Goal: Obtain resource: Download file/media

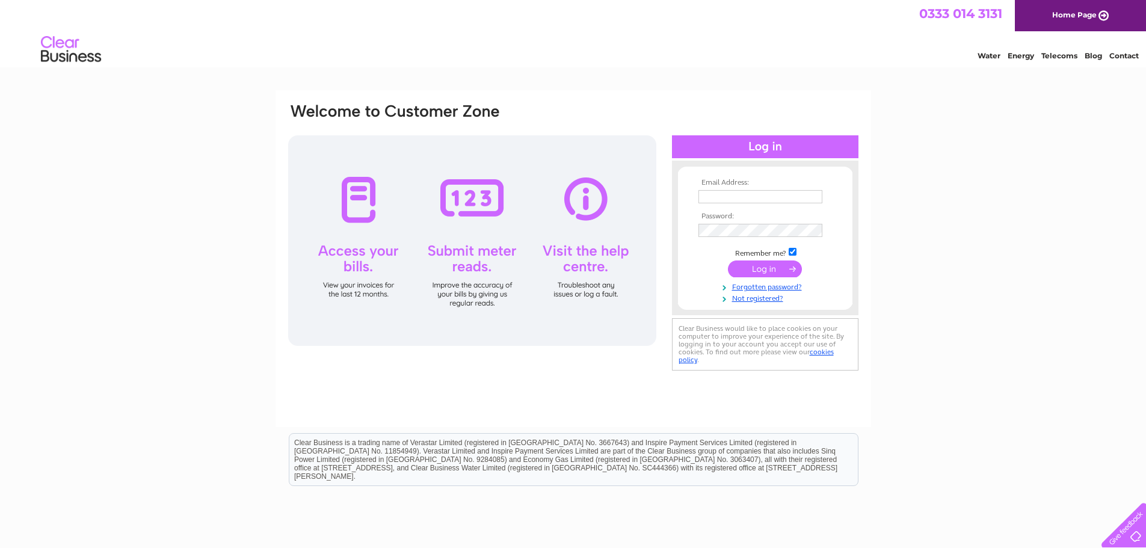
click at [762, 185] on th "Email Address:" at bounding box center [766, 183] width 140 height 8
click at [765, 197] on input "text" at bounding box center [761, 196] width 124 height 13
type input "office@omnicarepharmacy.co.uk"
click at [728, 262] on input "submit" at bounding box center [765, 270] width 74 height 17
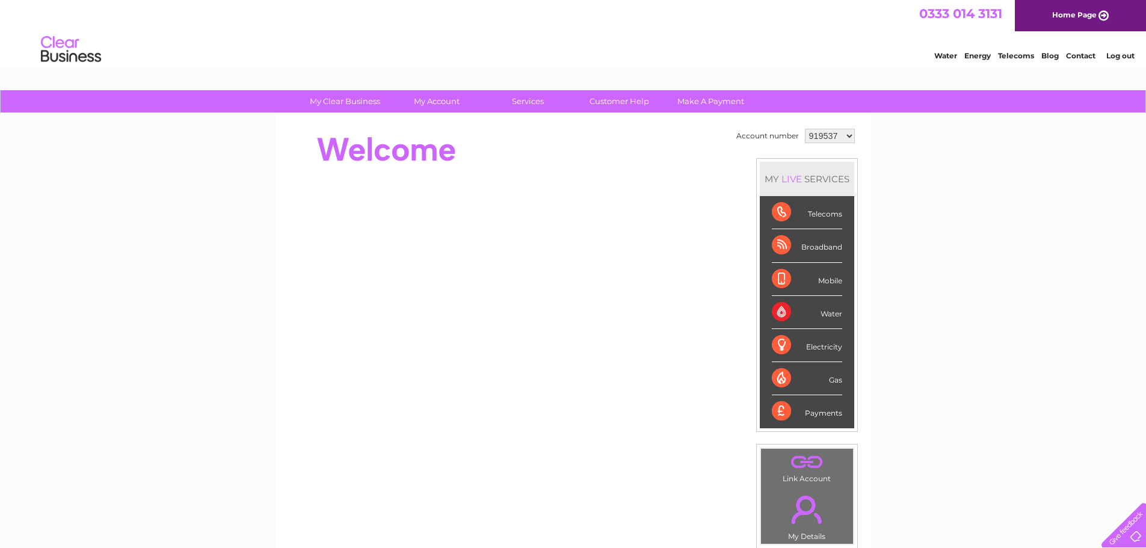
drag, startPoint x: 234, startPoint y: 184, endPoint x: 264, endPoint y: 183, distance: 30.1
click at [234, 184] on div "My Clear Business Login Details My Details My Preferences Link Account My Accou…" at bounding box center [573, 428] width 1146 height 676
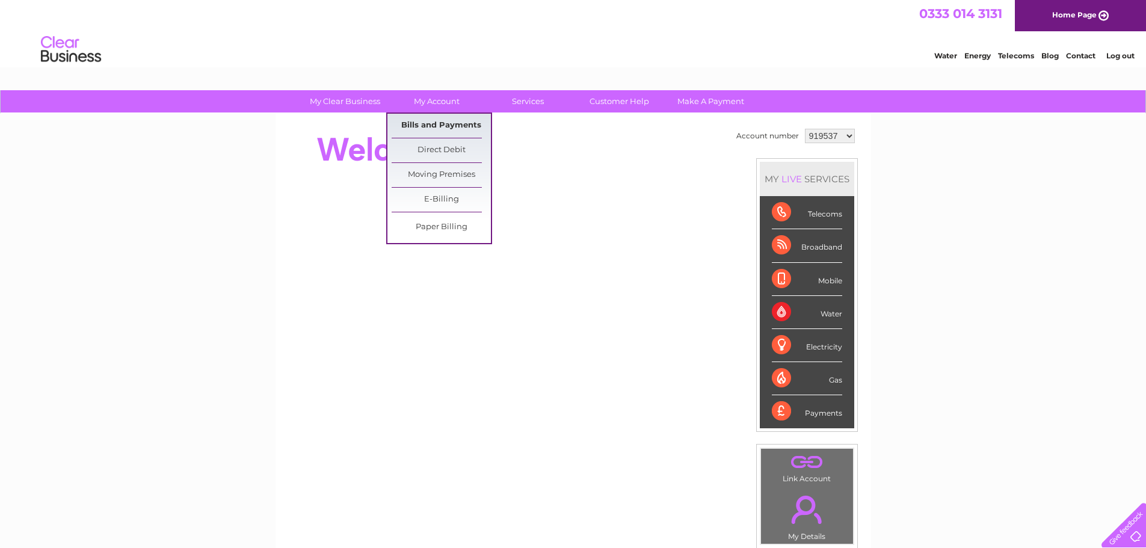
click at [441, 127] on link "Bills and Payments" at bounding box center [441, 126] width 99 height 24
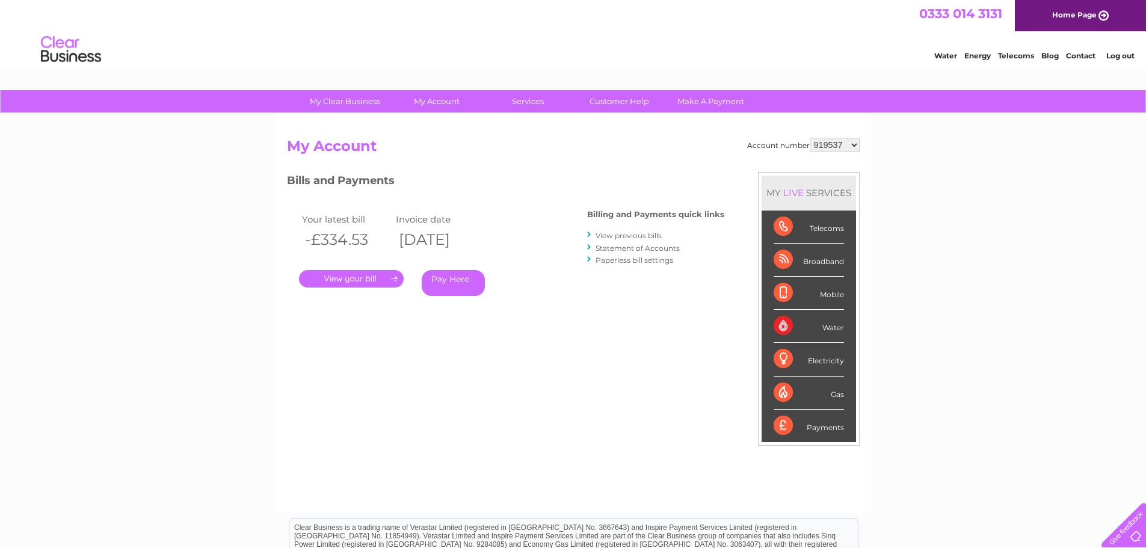
click at [348, 281] on link "." at bounding box center [351, 278] width 105 height 17
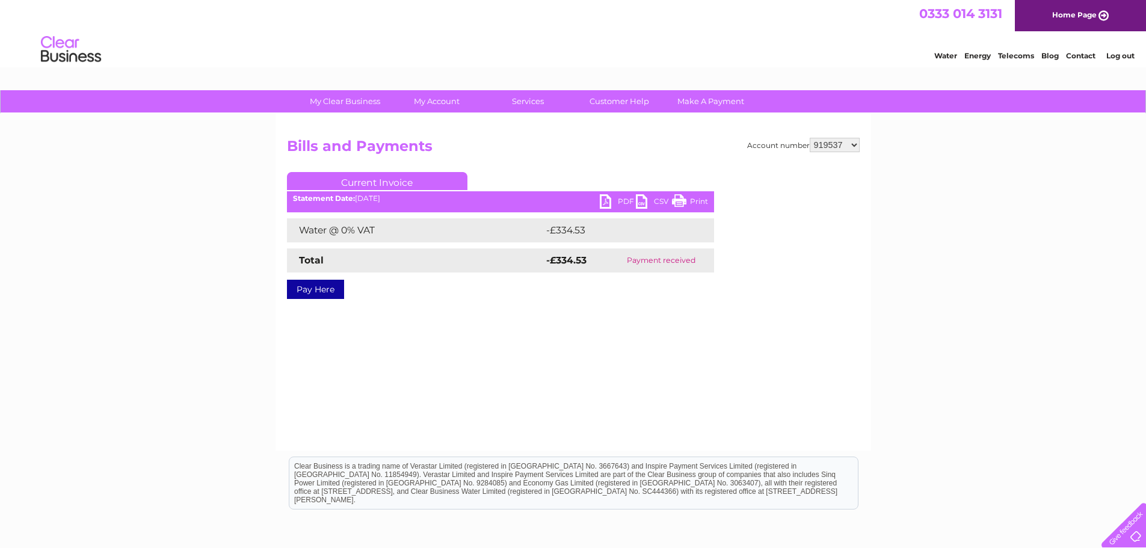
click at [848, 143] on select "919537 919538 919539 919540 919541 919542 919543 919544 919545 919546 972820 98…" at bounding box center [835, 145] width 50 height 14
select select "919538"
click at [810, 138] on select "919537 919538 919539 919540 919541 919542 919543 919544 919545 919546 972820 98…" at bounding box center [835, 145] width 50 height 14
click at [610, 202] on link "PDF" at bounding box center [618, 202] width 36 height 17
click at [854, 140] on select "919537 919538 919539 919540 919541 919542 919543 919544 919545 919546 972820 98…" at bounding box center [835, 145] width 50 height 14
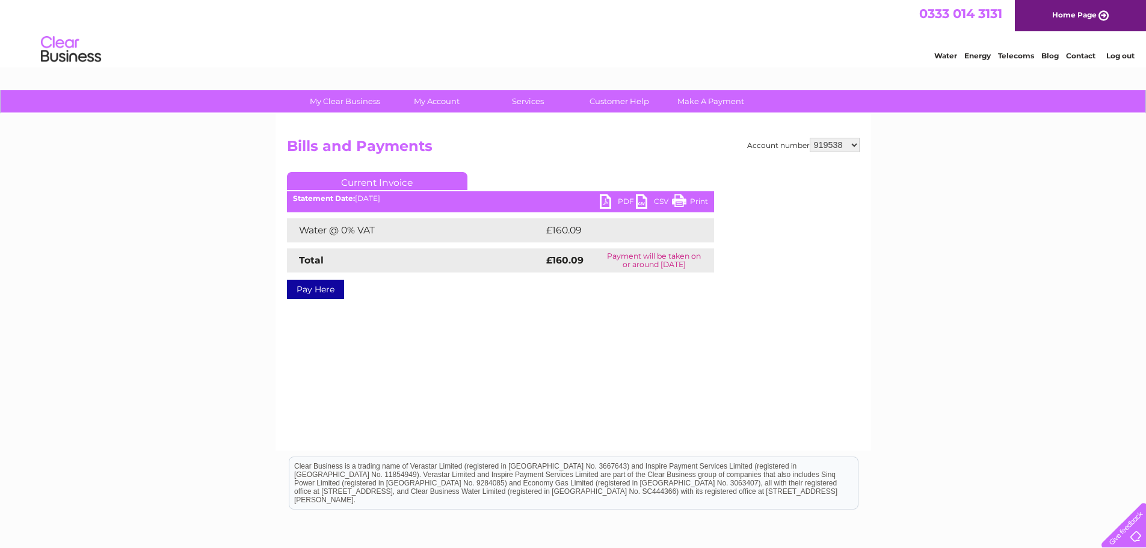
select select "919539"
click at [810, 138] on select "919537 919538 919539 919540 919541 919542 919543 919544 919545 919546 972820 98…" at bounding box center [835, 145] width 50 height 14
click at [609, 202] on link "PDF" at bounding box center [618, 202] width 36 height 17
click at [837, 143] on select "919537 919538 919539 919540 919541 919542 919543 919544 919545 919546 972820 98…" at bounding box center [835, 145] width 50 height 14
select select "919540"
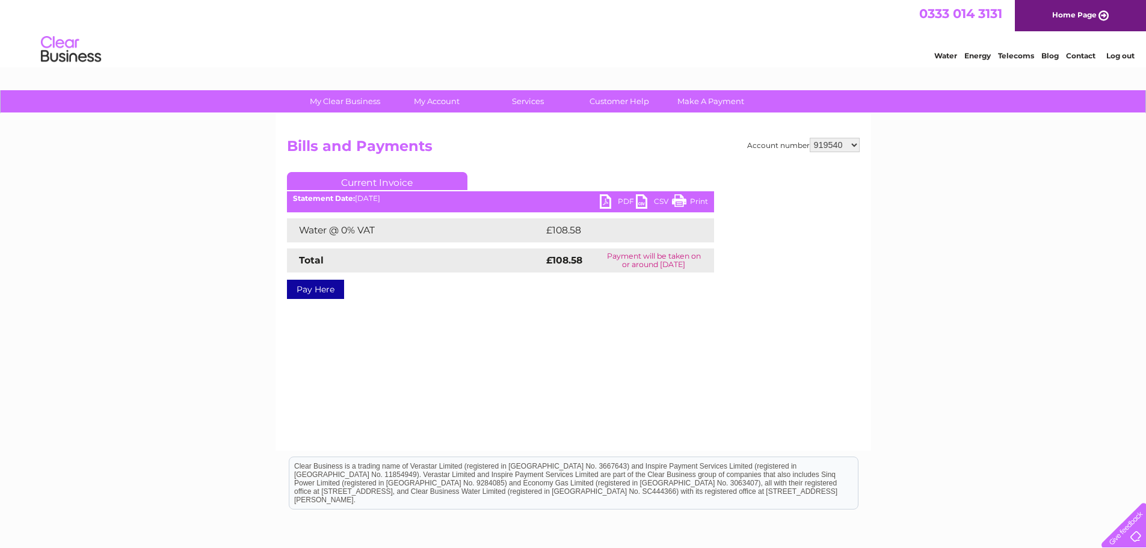
click at [810, 138] on select "919537 919538 919539 919540 919541 919542 919543 919544 919545 919546 972820 98…" at bounding box center [835, 145] width 50 height 14
click at [620, 202] on link "PDF" at bounding box center [618, 202] width 36 height 17
click at [832, 145] on select "919537 919538 919539 919540 919541 919542 919543 919544 919545 919546 972820 98…" at bounding box center [835, 145] width 50 height 14
select select "919541"
click at [810, 138] on select "919537 919538 919539 919540 919541 919542 919543 919544 919545 919546 972820 98…" at bounding box center [835, 145] width 50 height 14
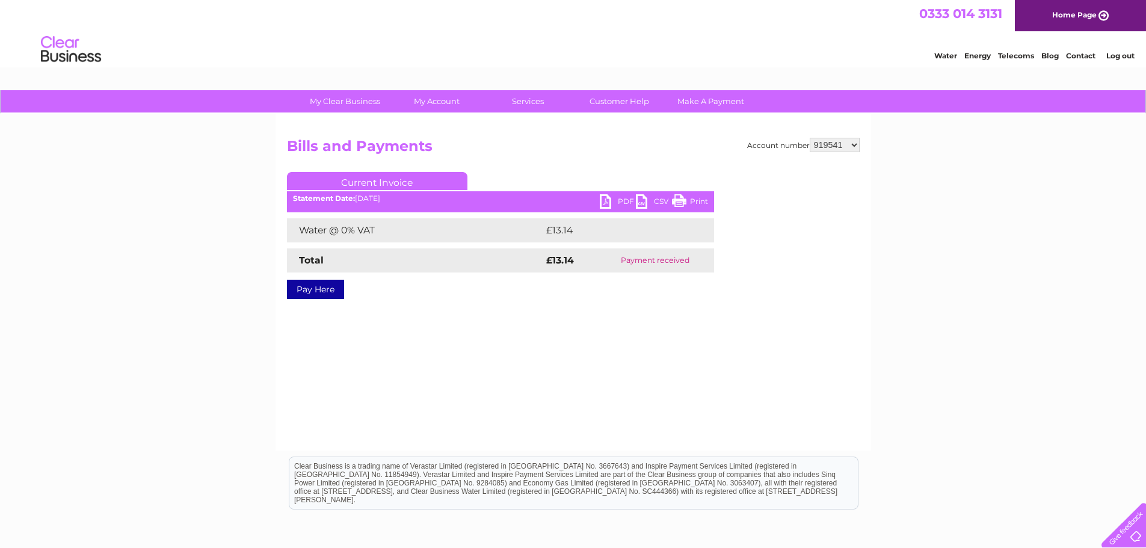
click at [850, 146] on select "919537 919538 919539 919540 919541 919542 919543 919544 919545 919546 972820 98…" at bounding box center [835, 145] width 50 height 14
select select "919542"
click at [810, 138] on select "919537 919538 919539 919540 919541 919542 919543 919544 919545 919546 972820 98…" at bounding box center [835, 145] width 50 height 14
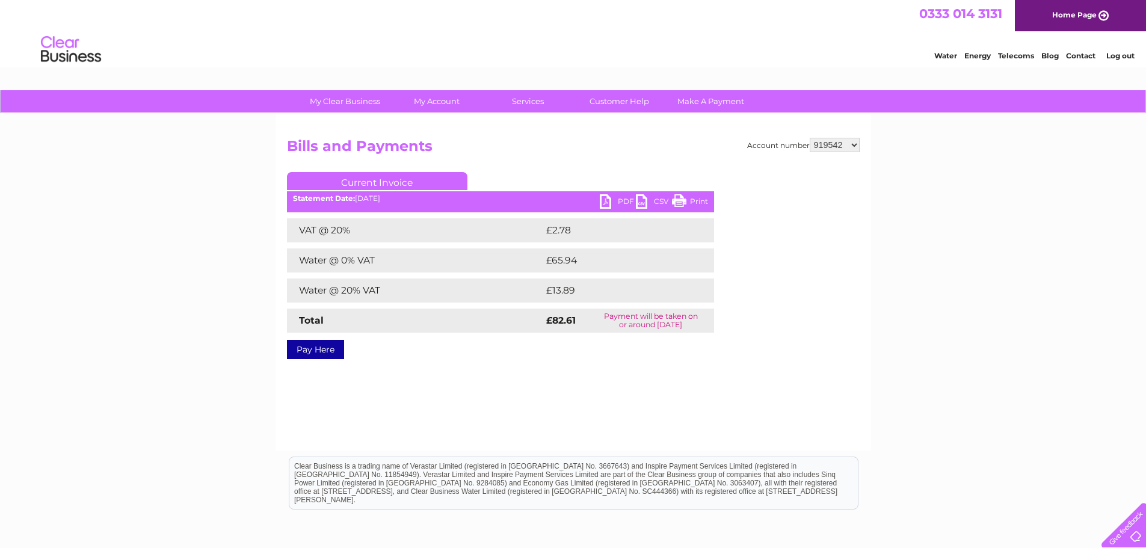
click at [608, 200] on link "PDF" at bounding box center [618, 202] width 36 height 17
click at [843, 146] on select "919537 919538 919539 919540 919541 919542 919543 919544 919545 919546 972820 98…" at bounding box center [835, 145] width 50 height 14
select select "919543"
click at [810, 138] on select "919537 919538 919539 919540 919541 919542 919543 919544 919545 919546 972820 98…" at bounding box center [835, 145] width 50 height 14
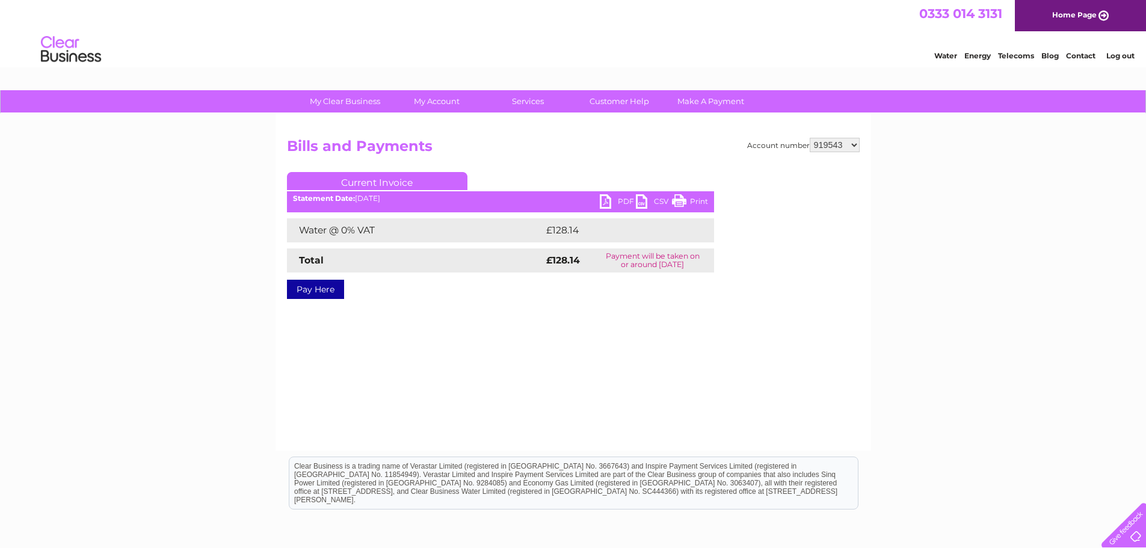
click at [616, 203] on link "PDF" at bounding box center [618, 202] width 36 height 17
drag, startPoint x: 844, startPoint y: 143, endPoint x: 844, endPoint y: 149, distance: 6.6
click at [844, 143] on select "919537 919538 919539 919540 919541 919542 919543 919544 919545 919546 972820 98…" at bounding box center [835, 145] width 50 height 14
select select "919544"
click at [810, 138] on select "919537 919538 919539 919540 919541 919542 919543 919544 919545 919546 972820 98…" at bounding box center [835, 145] width 50 height 14
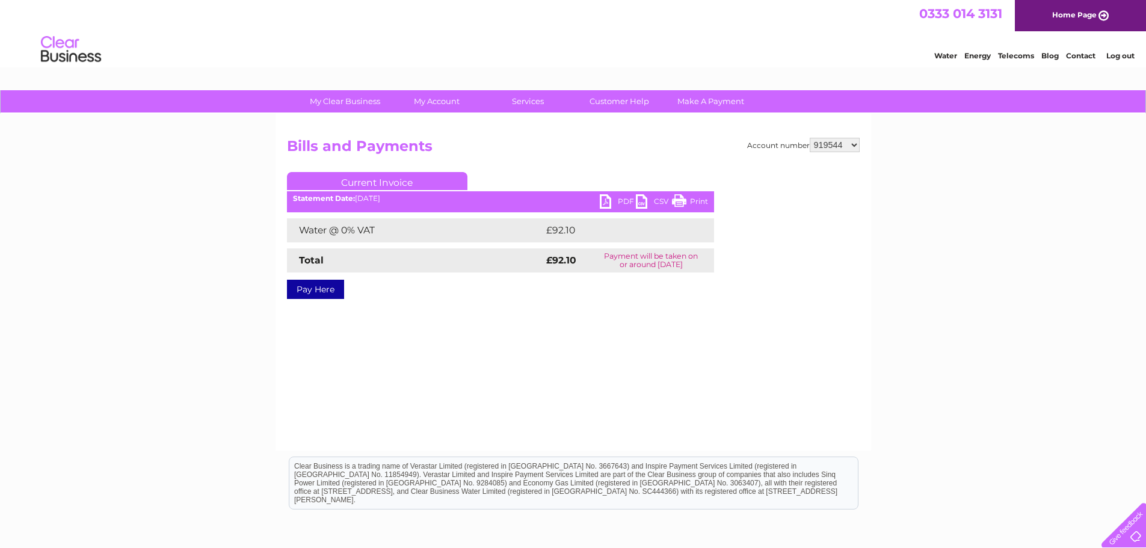
click at [603, 203] on link "PDF" at bounding box center [618, 202] width 36 height 17
click at [824, 149] on select "919537 919538 919539 919540 919541 919542 919543 919544 919545 919546 972820 98…" at bounding box center [835, 145] width 50 height 14
select select "919545"
click at [810, 138] on select "919537 919538 919539 919540 919541 919542 919543 919544 919545 919546 972820 98…" at bounding box center [835, 145] width 50 height 14
click at [604, 202] on link "PDF" at bounding box center [618, 202] width 36 height 17
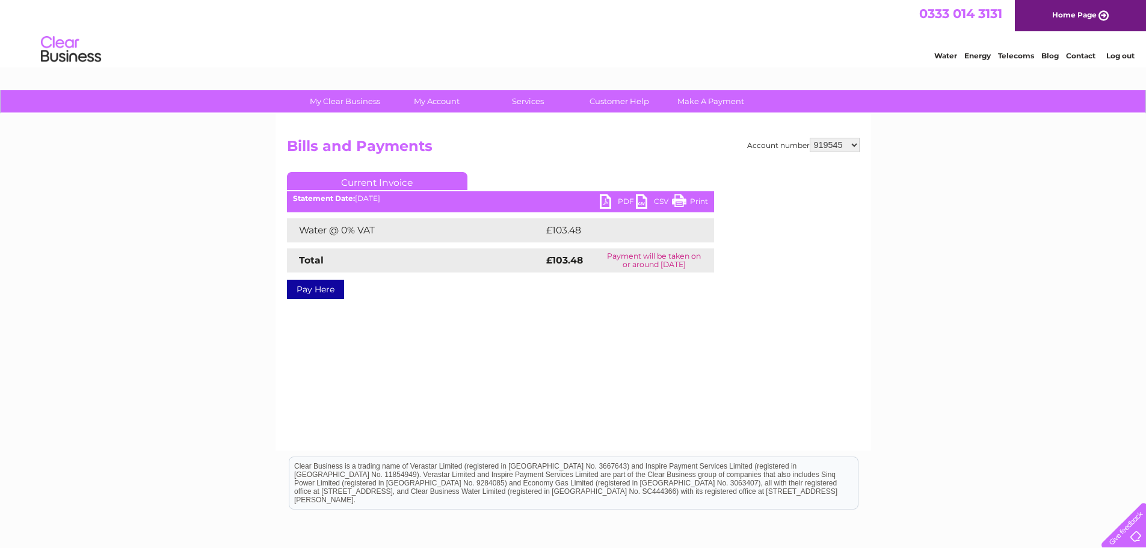
click at [847, 144] on select "919537 919538 919539 919540 919541 919542 919543 919544 919545 919546 972820 98…" at bounding box center [835, 145] width 50 height 14
select select "919546"
click at [810, 138] on select "919537 919538 919539 919540 919541 919542 919543 919544 919545 919546 972820 98…" at bounding box center [835, 145] width 50 height 14
click at [611, 199] on link "PDF" at bounding box center [618, 202] width 36 height 17
click at [851, 142] on select "919537 919538 919539 919540 919541 919542 919543 919544 919545 919546 972820 98…" at bounding box center [835, 145] width 50 height 14
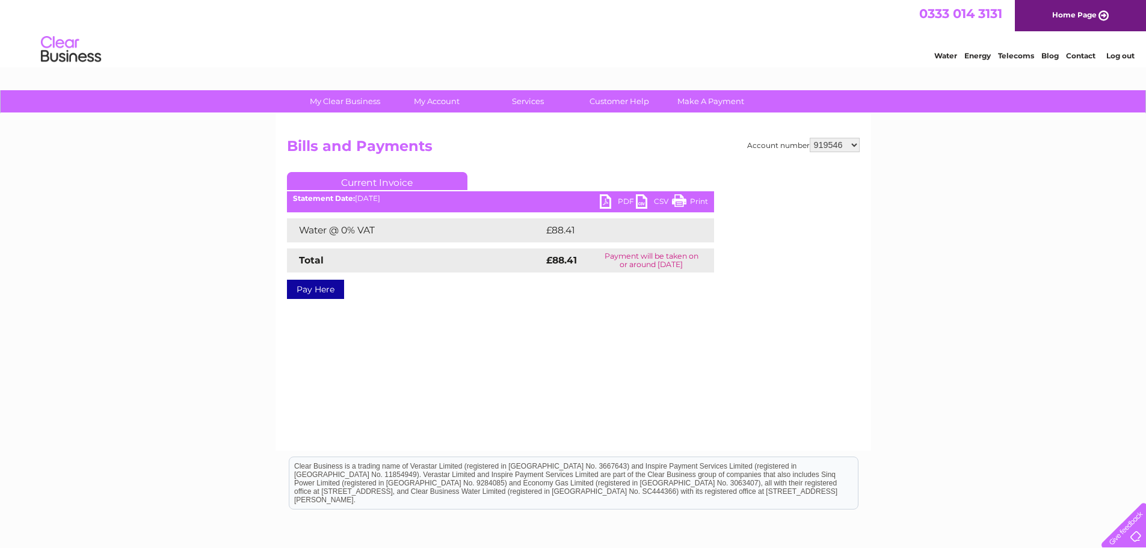
select select "972820"
click at [810, 138] on select "919537 919538 919539 919540 919541 919542 919543 919544 919545 919546 972820 98…" at bounding box center [835, 145] width 50 height 14
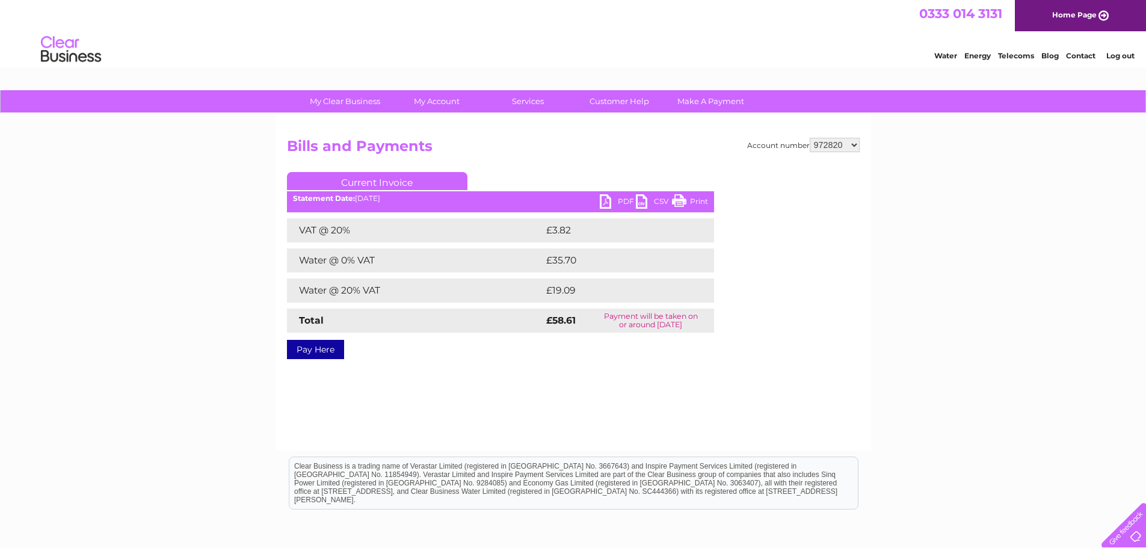
click at [608, 199] on link "PDF" at bounding box center [618, 202] width 36 height 17
click at [843, 135] on div "Account number 919537 919538 919539 919540 919541 919542 919543 919544 919545 9…" at bounding box center [574, 282] width 596 height 337
click at [843, 142] on select "919537 919538 919539 919540 919541 919542 919543 919544 919545 919546 972820 98…" at bounding box center [835, 145] width 50 height 14
select select "985629"
click at [810, 138] on select "919537 919538 919539 919540 919541 919542 919543 919544 919545 919546 972820 98…" at bounding box center [835, 145] width 50 height 14
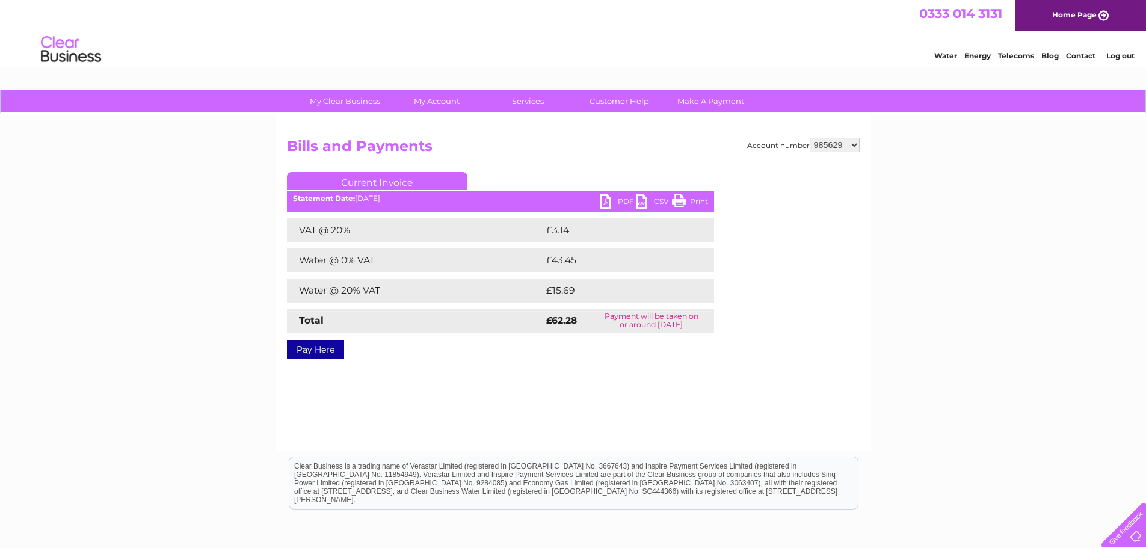
click at [614, 204] on link "PDF" at bounding box center [618, 202] width 36 height 17
click at [840, 141] on select "919537 919538 919539 919540 919541 919542 919543 919544 919545 919546 972820 98…" at bounding box center [835, 145] width 50 height 14
select select "993958"
click at [810, 138] on select "919537 919538 919539 919540 919541 919542 919543 919544 919545 919546 972820 98…" at bounding box center [835, 145] width 50 height 14
click at [607, 196] on link "PDF" at bounding box center [618, 202] width 36 height 17
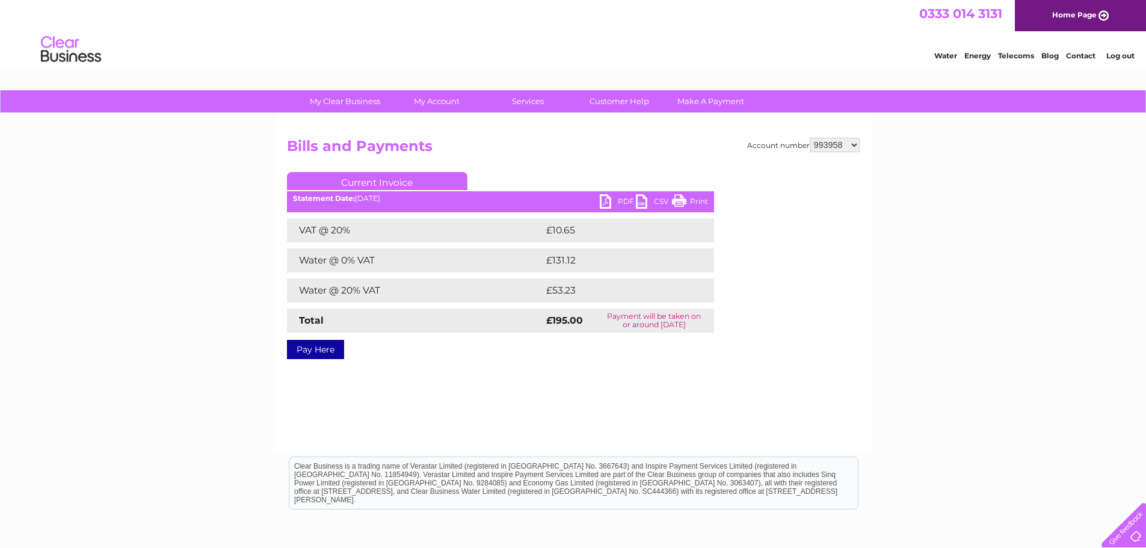
click at [835, 144] on select "919537 919538 919539 919540 919541 919542 919543 919544 919545 919546 972820 98…" at bounding box center [835, 145] width 50 height 14
select select "1078600"
click at [810, 138] on select "919537 919538 919539 919540 919541 919542 919543 919544 919545 919546 972820 98…" at bounding box center [835, 145] width 50 height 14
click at [600, 204] on link "PDF" at bounding box center [618, 202] width 36 height 17
click at [847, 143] on select "919537 919538 919539 919540 919541 919542 919543 919544 919545 919546 972820 98…" at bounding box center [835, 145] width 50 height 14
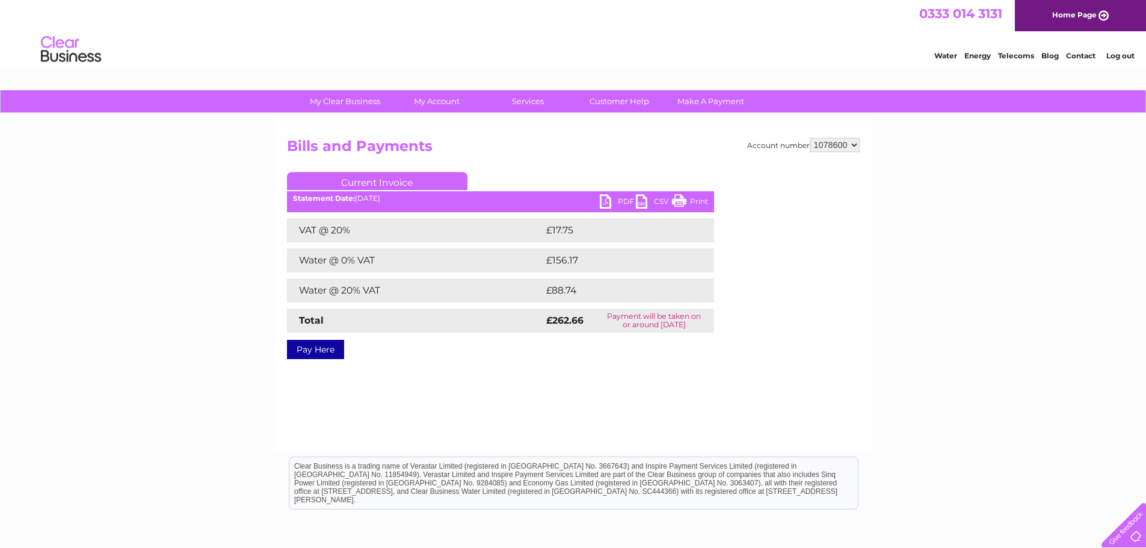
select select "1080653"
click at [810, 138] on select "919537 919538 919539 919540 919541 919542 919543 919544 919545 919546 972820 98…" at bounding box center [835, 145] width 50 height 14
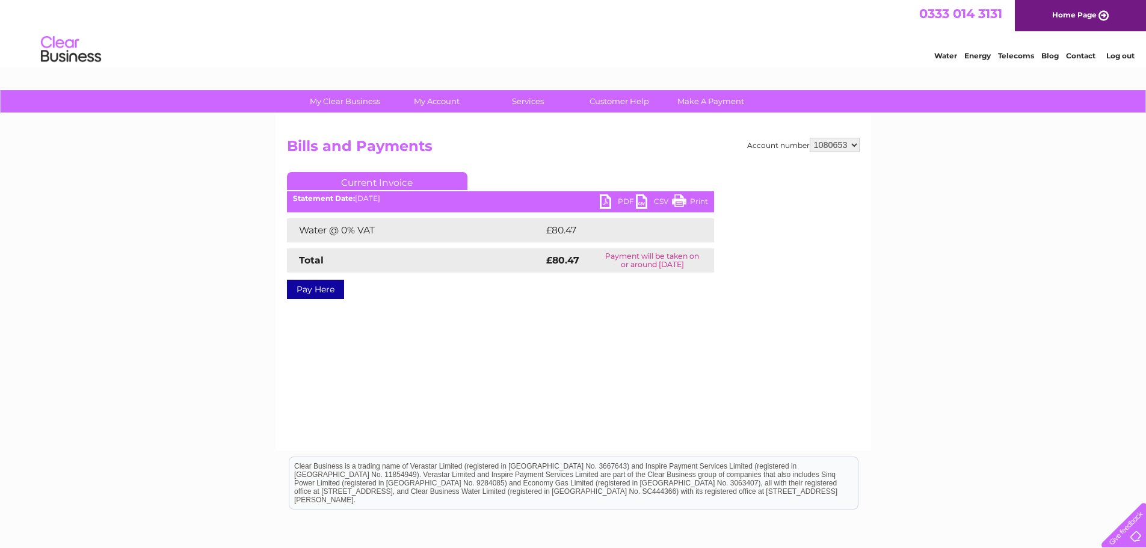
click at [602, 205] on link "PDF" at bounding box center [618, 202] width 36 height 17
drag, startPoint x: 847, startPoint y: 143, endPoint x: 847, endPoint y: 151, distance: 8.4
click at [847, 143] on select "919537 919538 919539 919540 919541 919542 919543 919544 919545 919546 972820 98…" at bounding box center [835, 145] width 50 height 14
select select "1093350"
click at [810, 138] on select "919537 919538 919539 919540 919541 919542 919543 919544 919545 919546 972820 98…" at bounding box center [835, 145] width 50 height 14
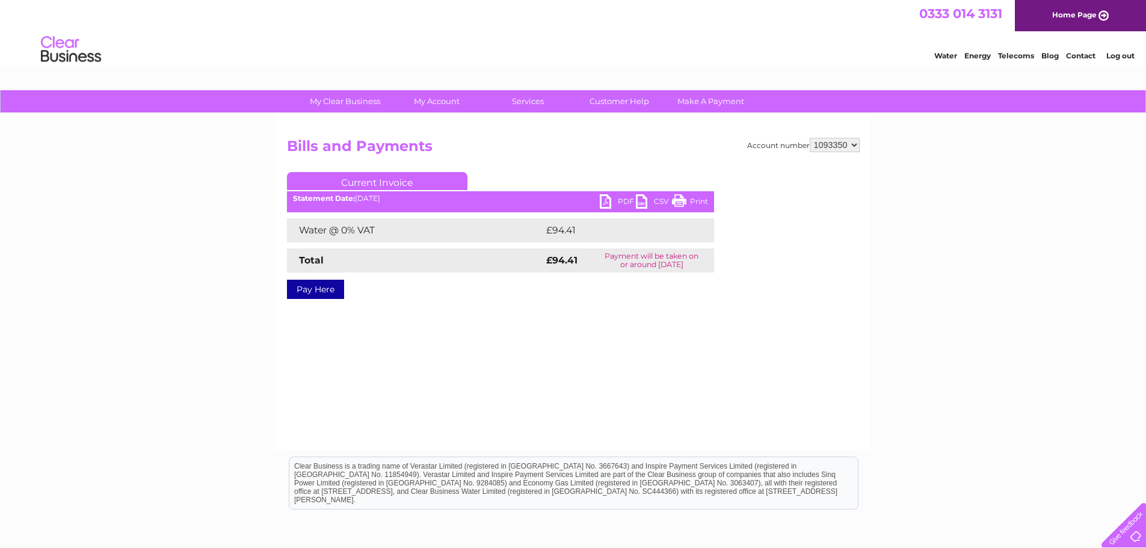
click at [609, 203] on link "PDF" at bounding box center [618, 202] width 36 height 17
